Goal: Participate in discussion: Engage in conversation with other users on a specific topic

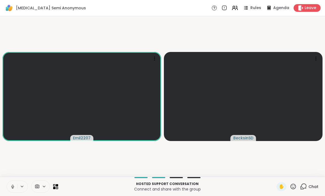
click at [307, 10] on span "Leave" at bounding box center [311, 8] width 12 height 6
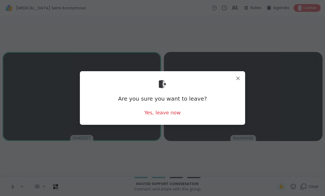
click at [166, 113] on div "Yes, leave now" at bounding box center [162, 112] width 36 height 7
